Goal: Information Seeking & Learning: Learn about a topic

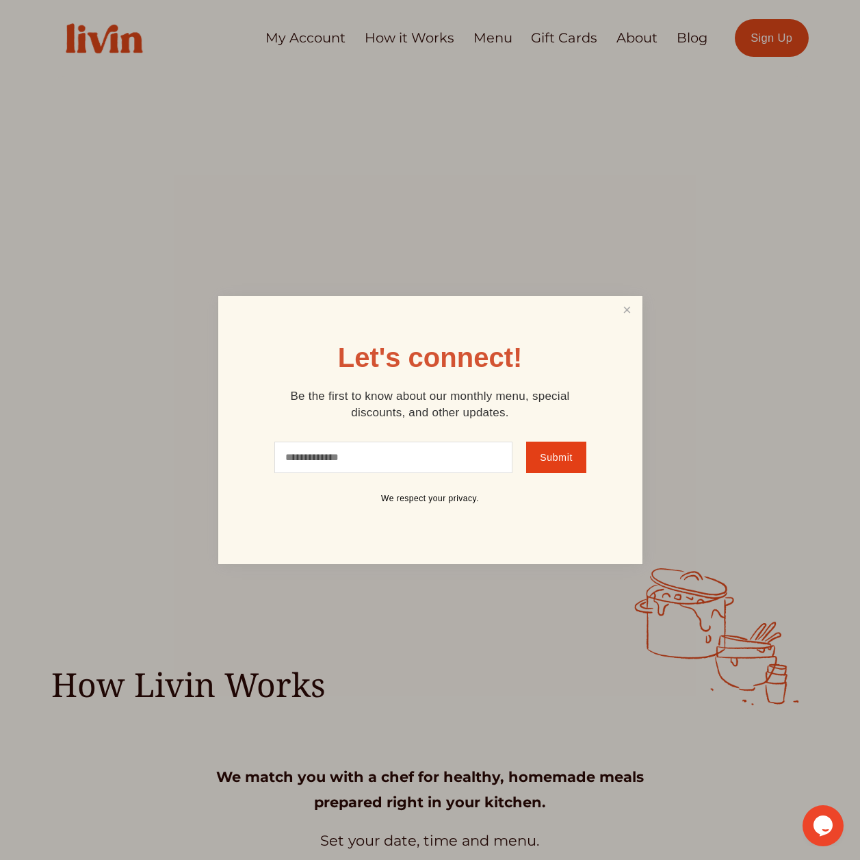
click at [432, 459] on input "text" at bounding box center [393, 456] width 239 height 31
type input "**********"
click at [554, 455] on span "Submit" at bounding box center [556, 457] width 33 height 11
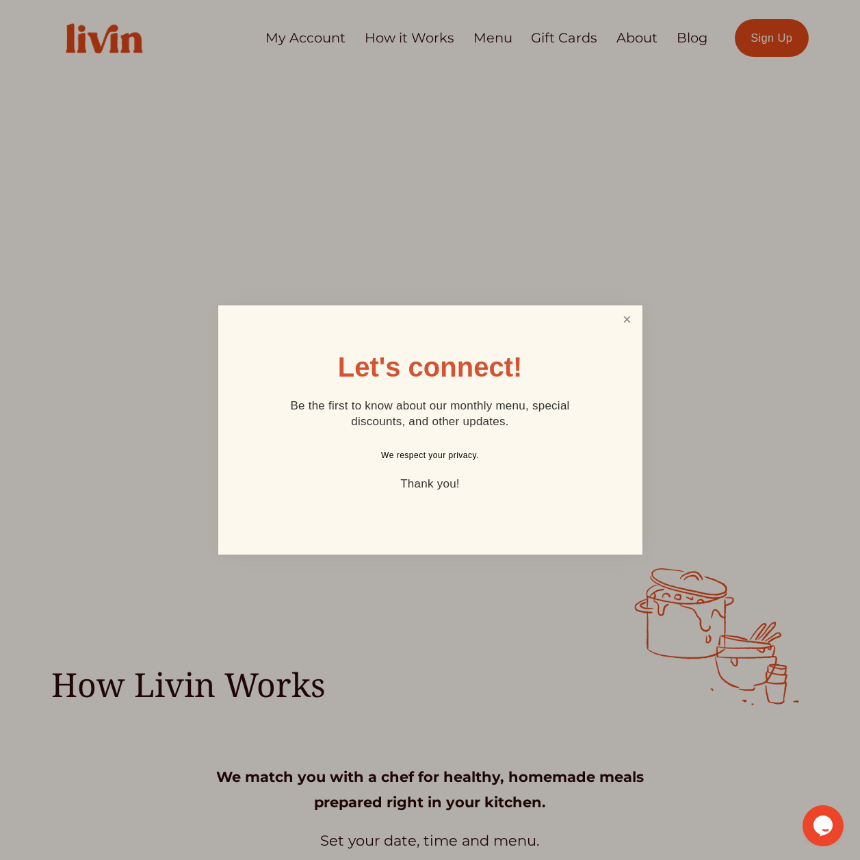
click at [629, 320] on link "Close" at bounding box center [627, 319] width 26 height 25
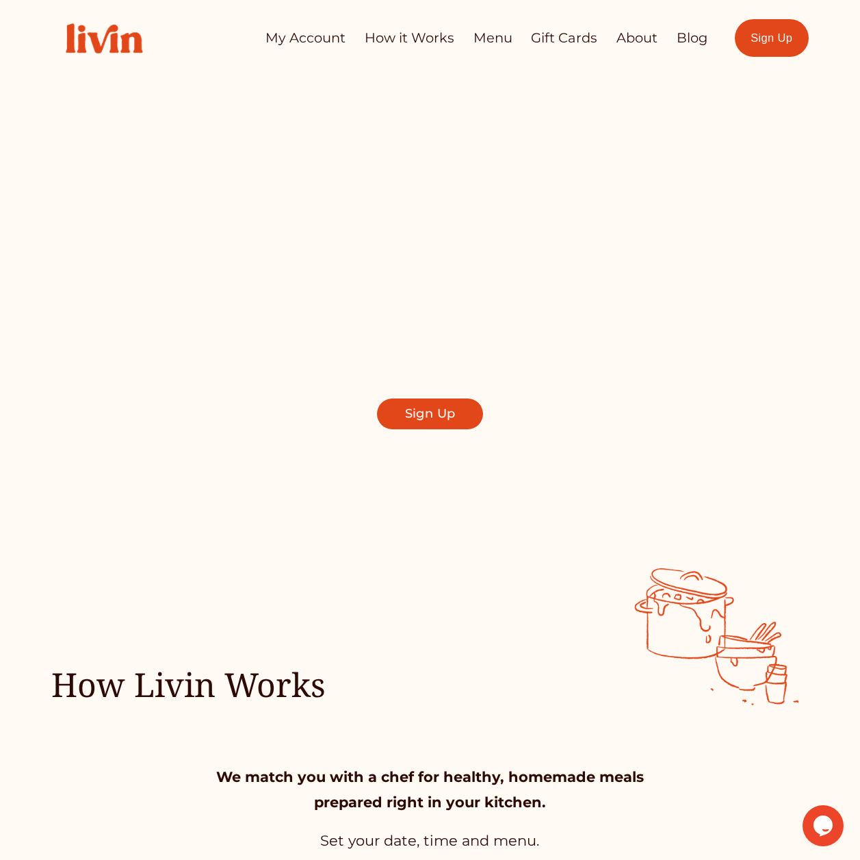
click at [397, 41] on link "How it Works" at bounding box center [410, 38] width 90 height 27
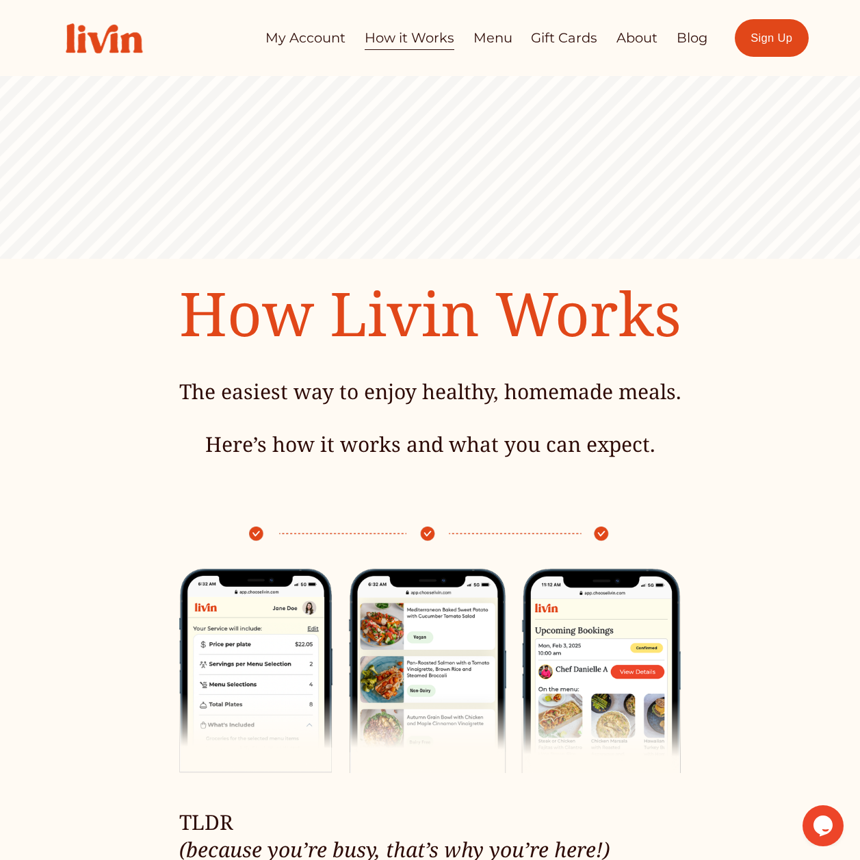
click at [493, 40] on link "Menu" at bounding box center [493, 38] width 39 height 27
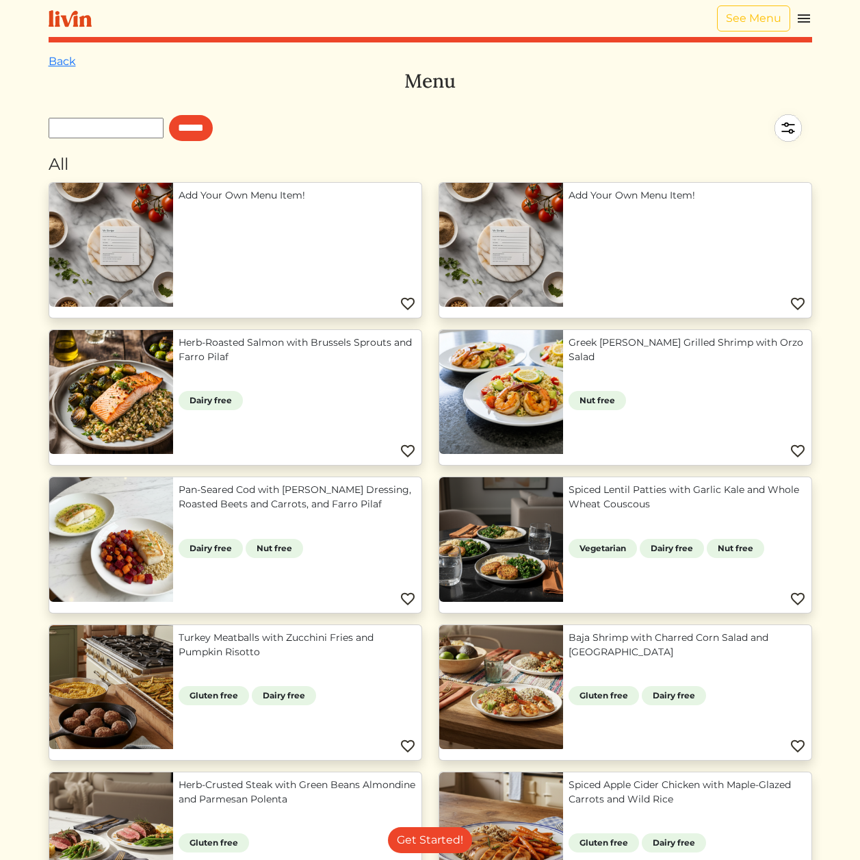
click at [444, 149] on div "******" at bounding box center [431, 128] width 764 height 48
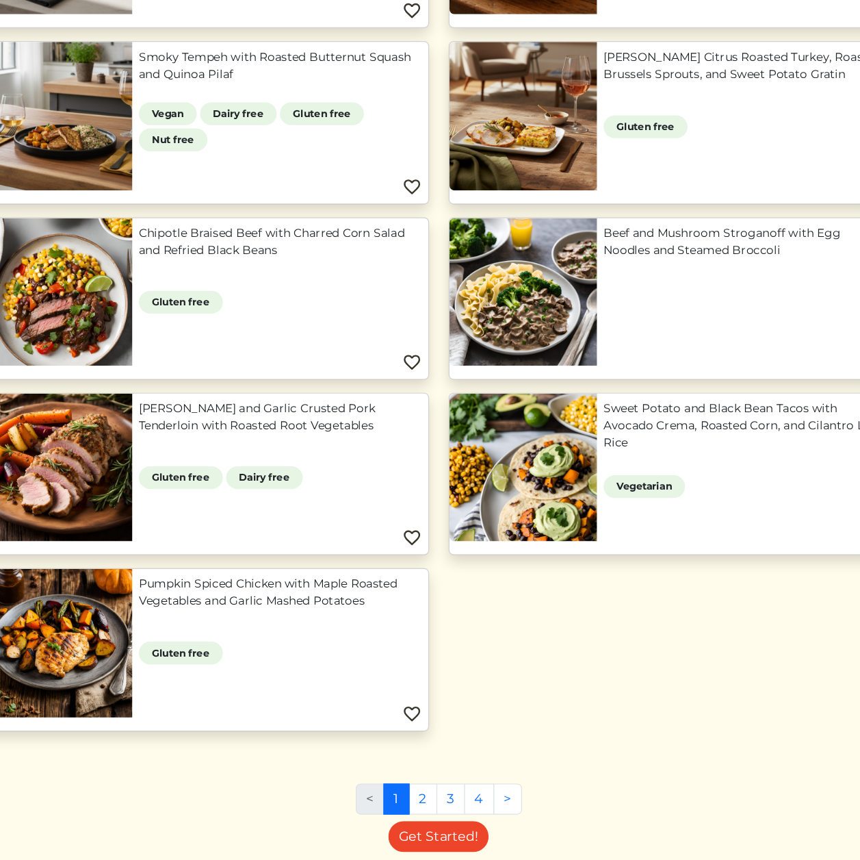
scroll to position [820, 0]
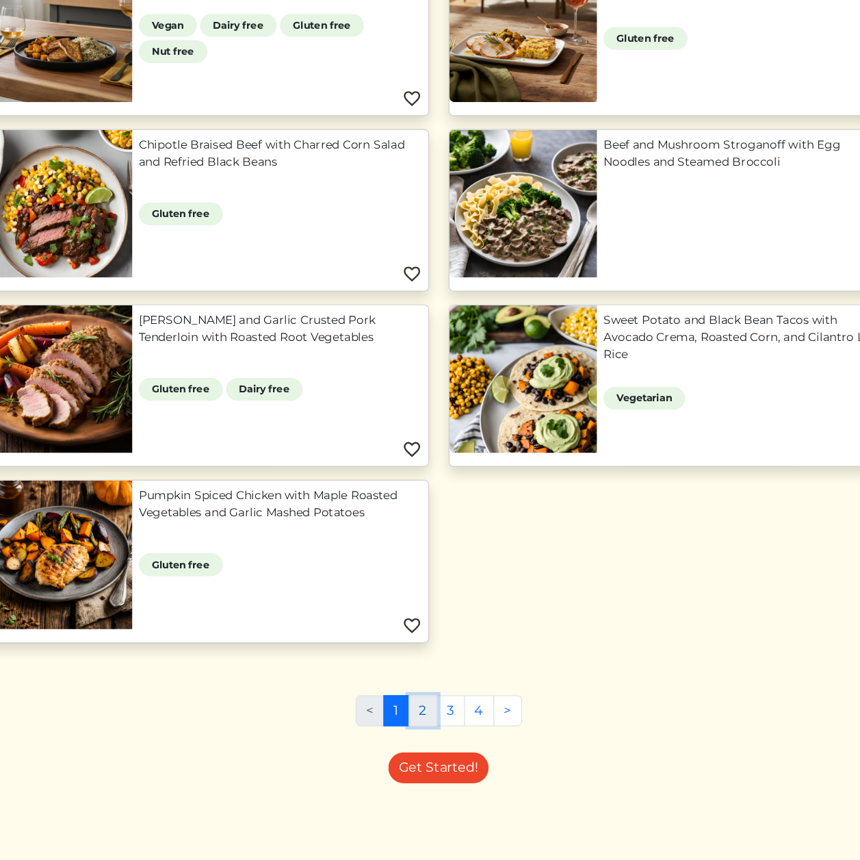
click at [417, 735] on link "2" at bounding box center [417, 734] width 24 height 26
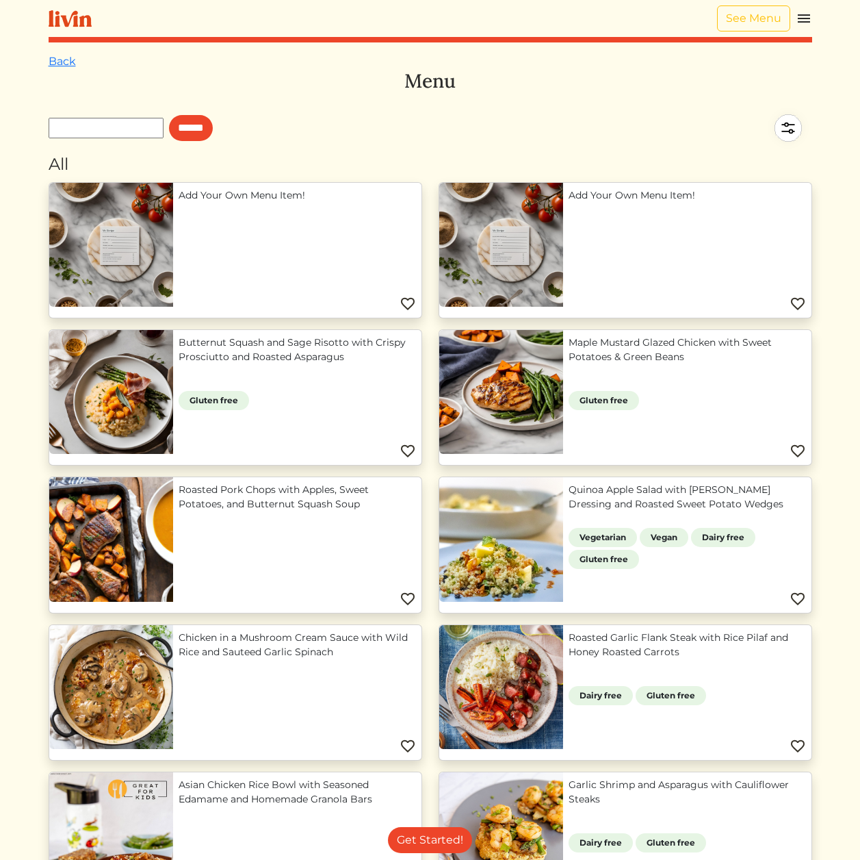
click at [79, 24] on img at bounding box center [70, 18] width 43 height 17
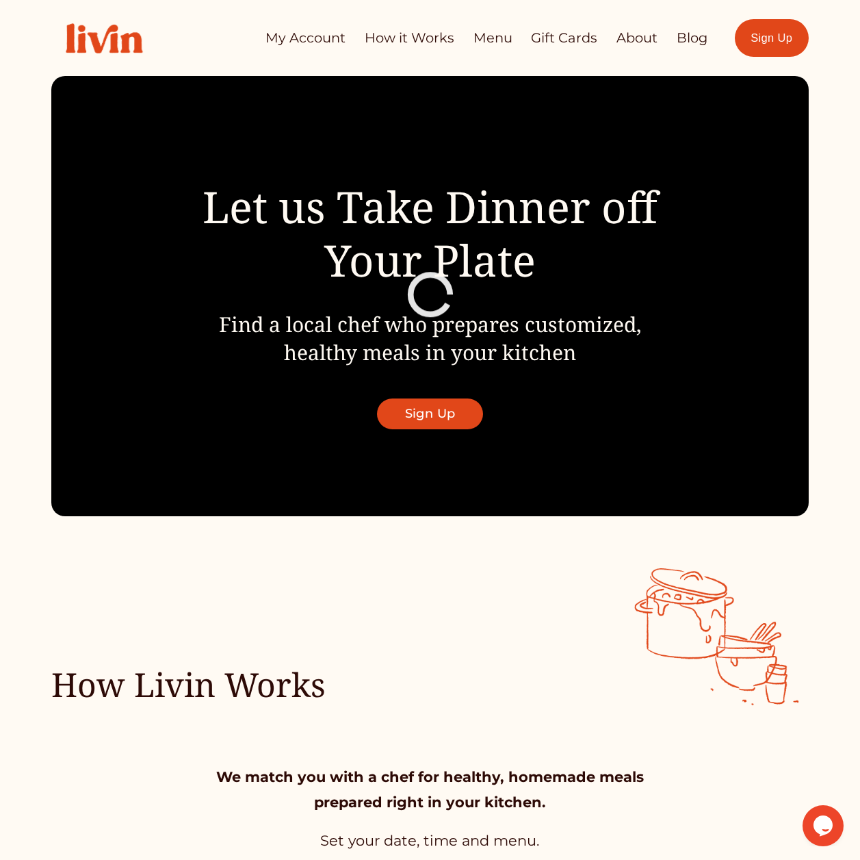
click at [642, 39] on link "About" at bounding box center [637, 38] width 41 height 27
